Goal: Information Seeking & Learning: Learn about a topic

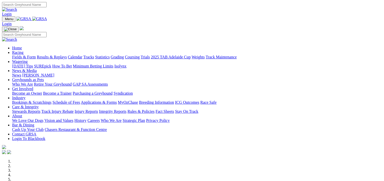
click at [21, 55] on link "Fields & Form" at bounding box center [24, 57] width 24 height 4
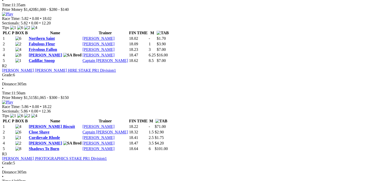
scroll to position [277, 0]
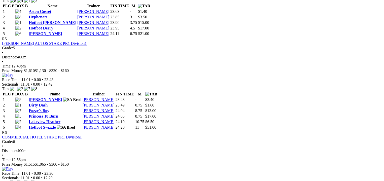
scroll to position [491, 0]
